Goal: Task Accomplishment & Management: Use online tool/utility

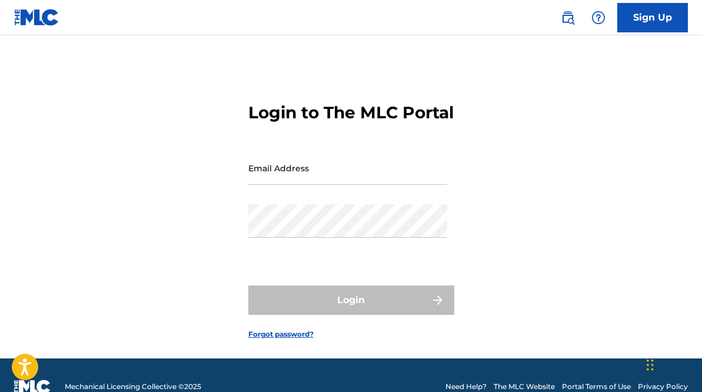
click at [341, 185] on input "Email Address" at bounding box center [347, 168] width 199 height 34
type input "[EMAIL_ADDRESS][DOMAIN_NAME]"
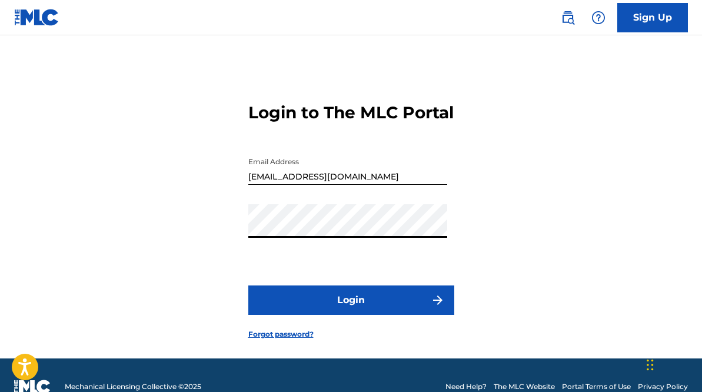
click at [248, 285] on button "Login" at bounding box center [351, 299] width 206 height 29
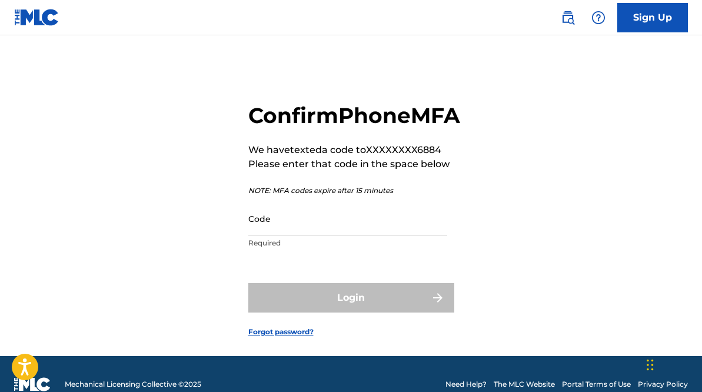
click at [265, 235] on input "Code" at bounding box center [347, 219] width 199 height 34
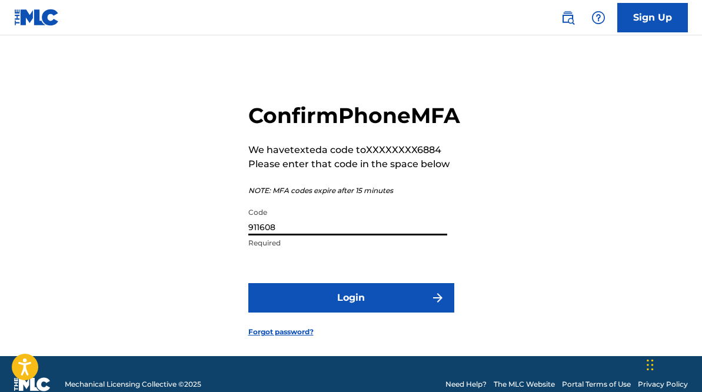
type input "911608"
click at [327, 312] on button "Login" at bounding box center [351, 297] width 206 height 29
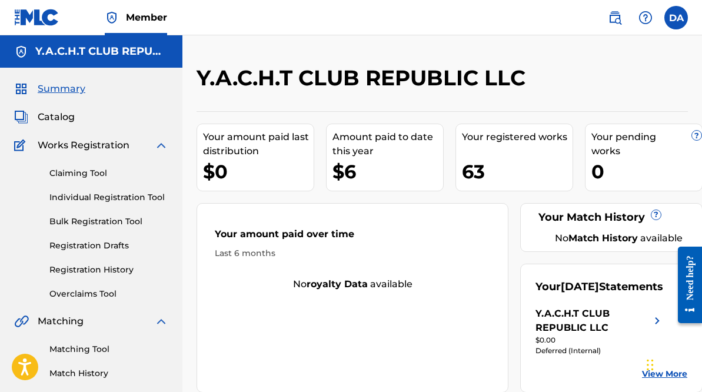
click at [50, 117] on span "Catalog" at bounding box center [56, 117] width 37 height 14
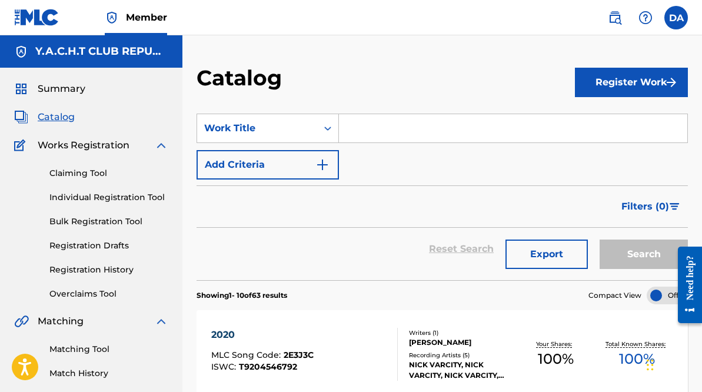
click at [81, 268] on link "Registration History" at bounding box center [108, 270] width 119 height 12
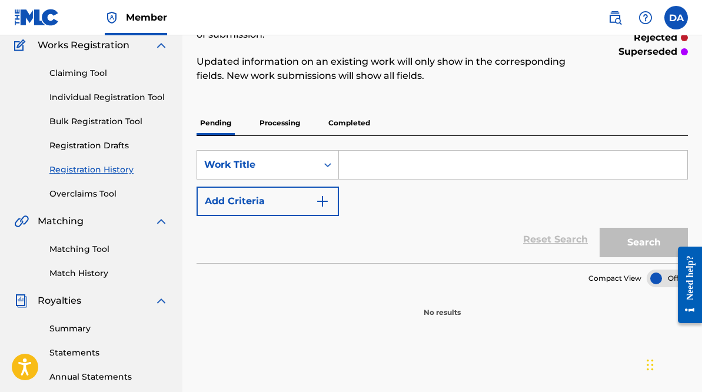
scroll to position [105, 0]
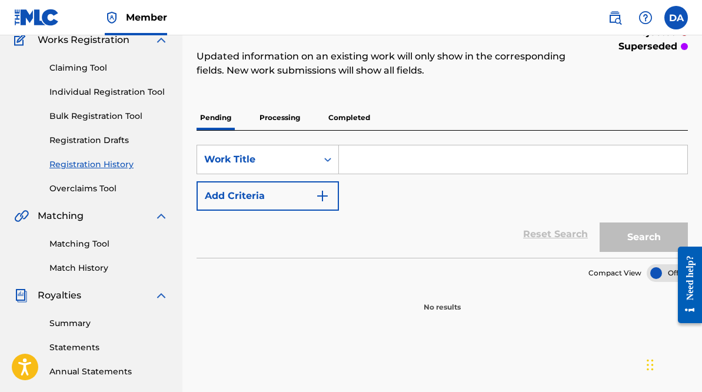
click at [268, 115] on p "Processing" at bounding box center [280, 117] width 48 height 25
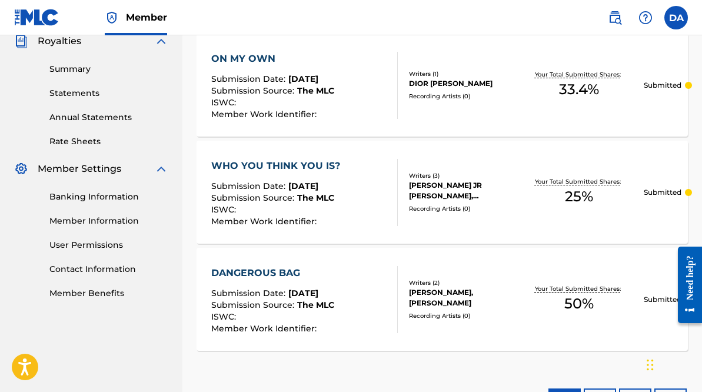
scroll to position [362, 0]
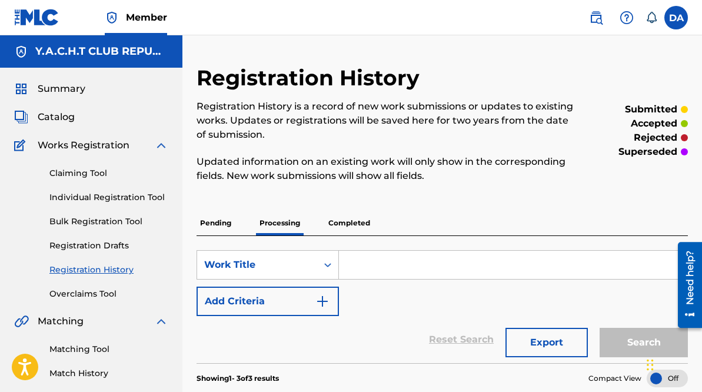
click at [357, 216] on p "Completed" at bounding box center [349, 223] width 49 height 25
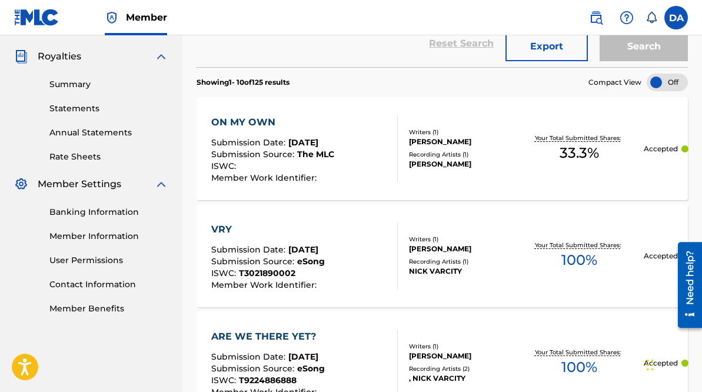
scroll to position [347, 0]
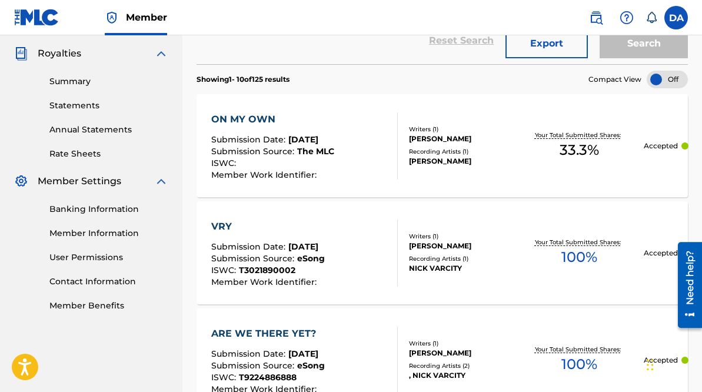
click at [487, 149] on div "Recording Artists ( 1 )" at bounding box center [461, 151] width 105 height 9
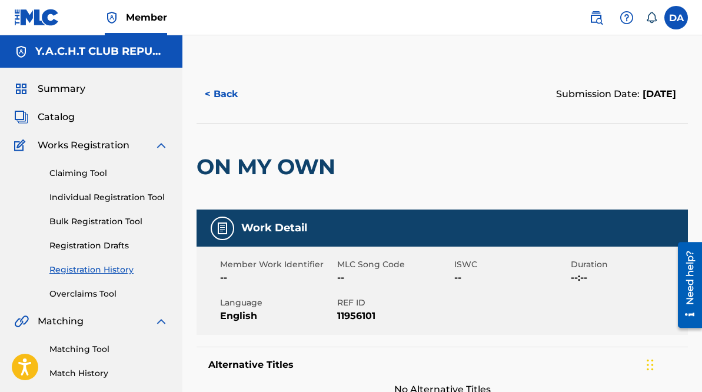
click at [102, 178] on link "Claiming Tool" at bounding box center [108, 173] width 119 height 12
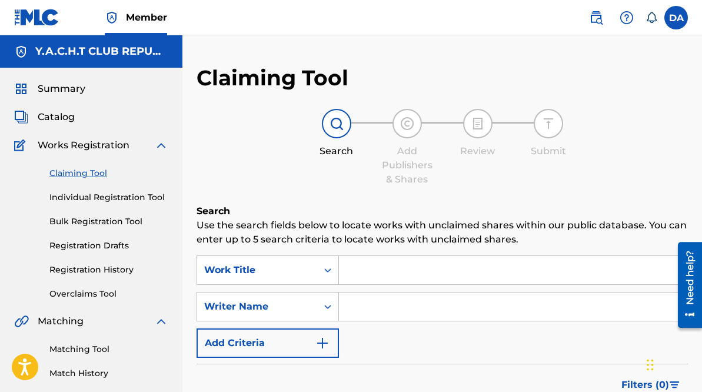
click at [377, 269] on input "Search Form" at bounding box center [513, 270] width 348 height 28
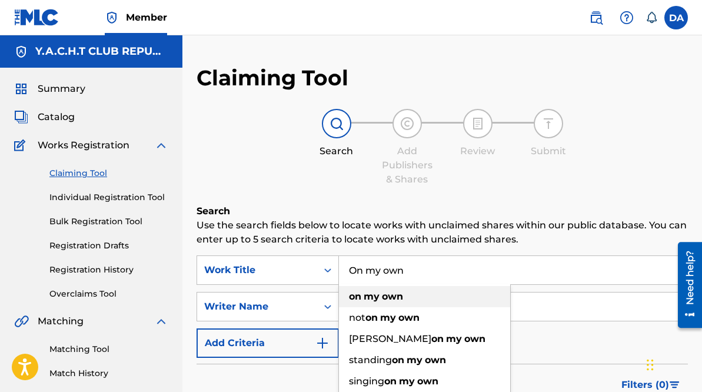
click at [394, 300] on strong "own" at bounding box center [392, 296] width 21 height 11
type input "on my own"
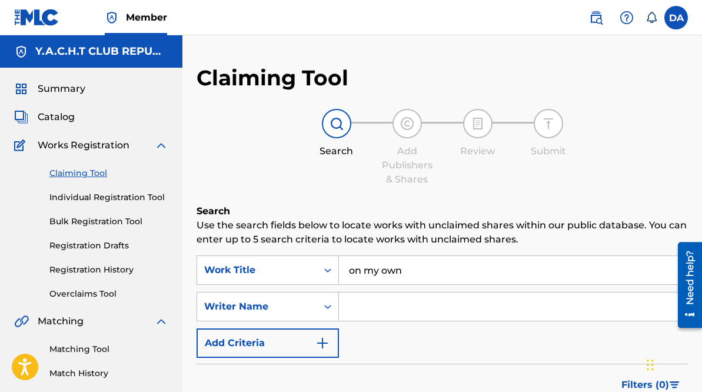
click at [393, 302] on input "Search Form" at bounding box center [513, 306] width 348 height 28
type input "[PERSON_NAME]"
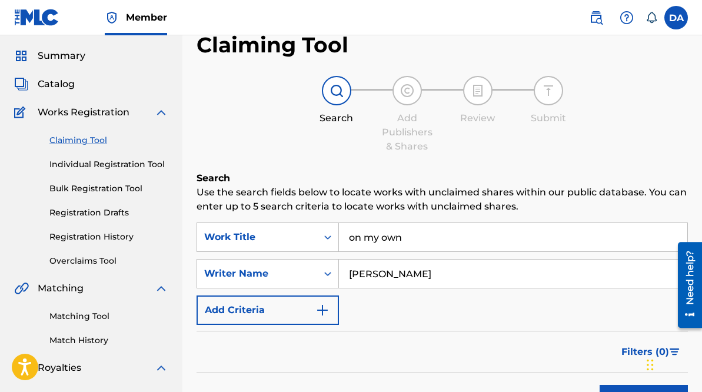
scroll to position [44, 0]
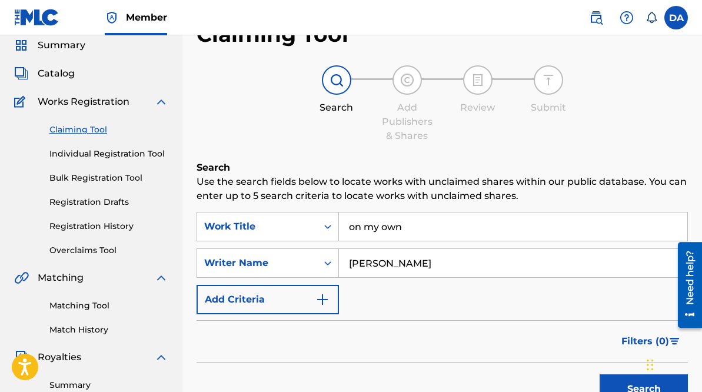
click at [604, 381] on button "Search" at bounding box center [643, 388] width 88 height 29
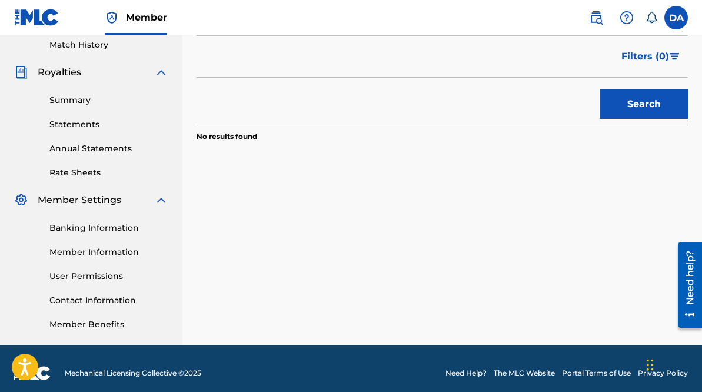
scroll to position [338, 0]
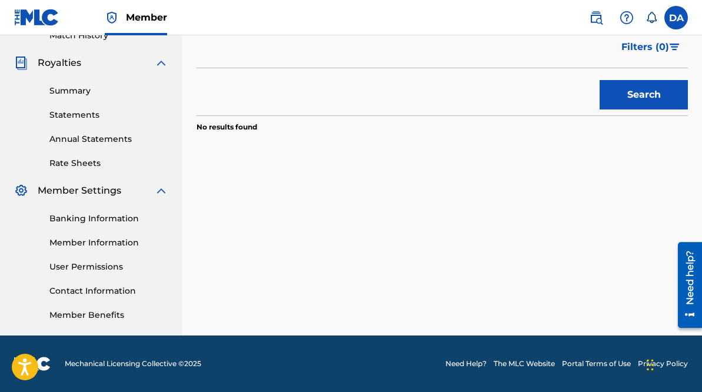
click at [654, 81] on button "Search" at bounding box center [643, 94] width 88 height 29
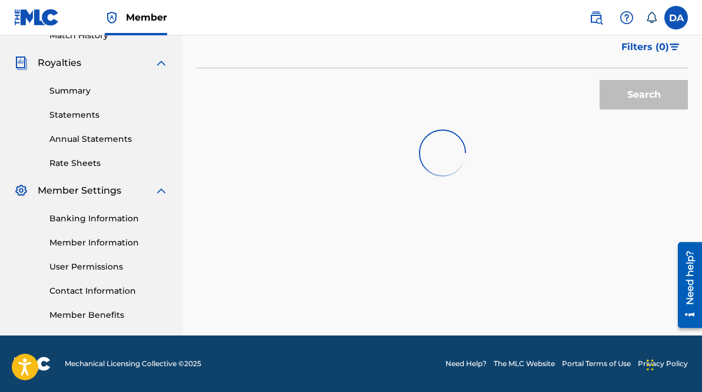
click at [654, 81] on button "Search" at bounding box center [643, 94] width 88 height 29
